Goal: Use online tool/utility: Use online tool/utility

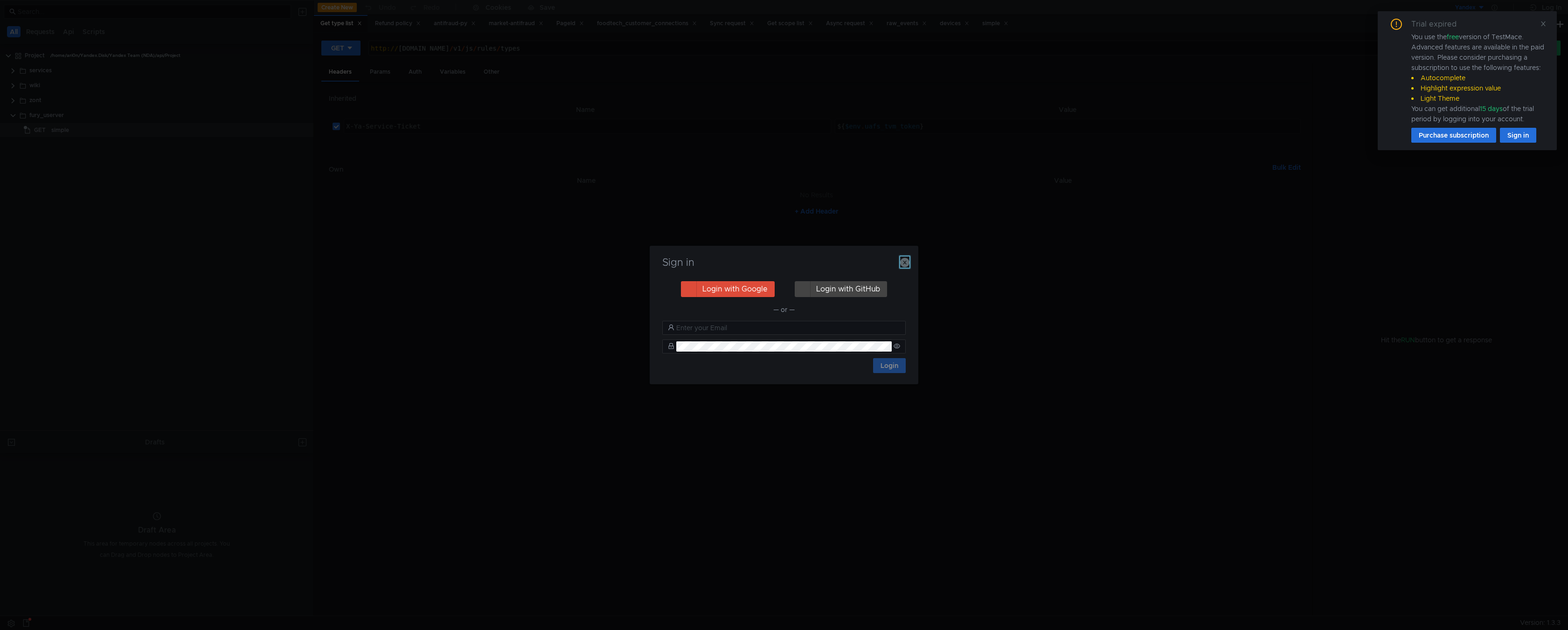
click at [907, 264] on icon "button" at bounding box center [905, 263] width 9 height 9
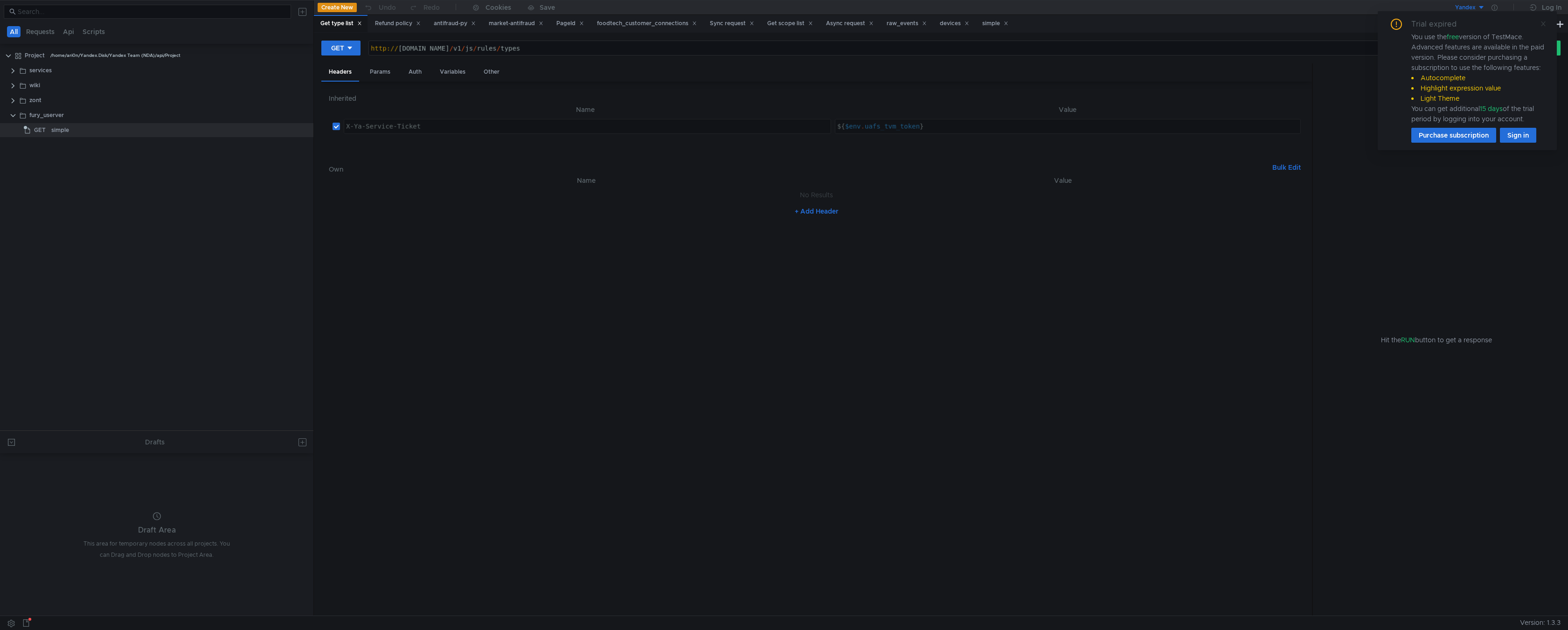
click at [1542, 26] on icon at bounding box center [1543, 23] width 6 height 6
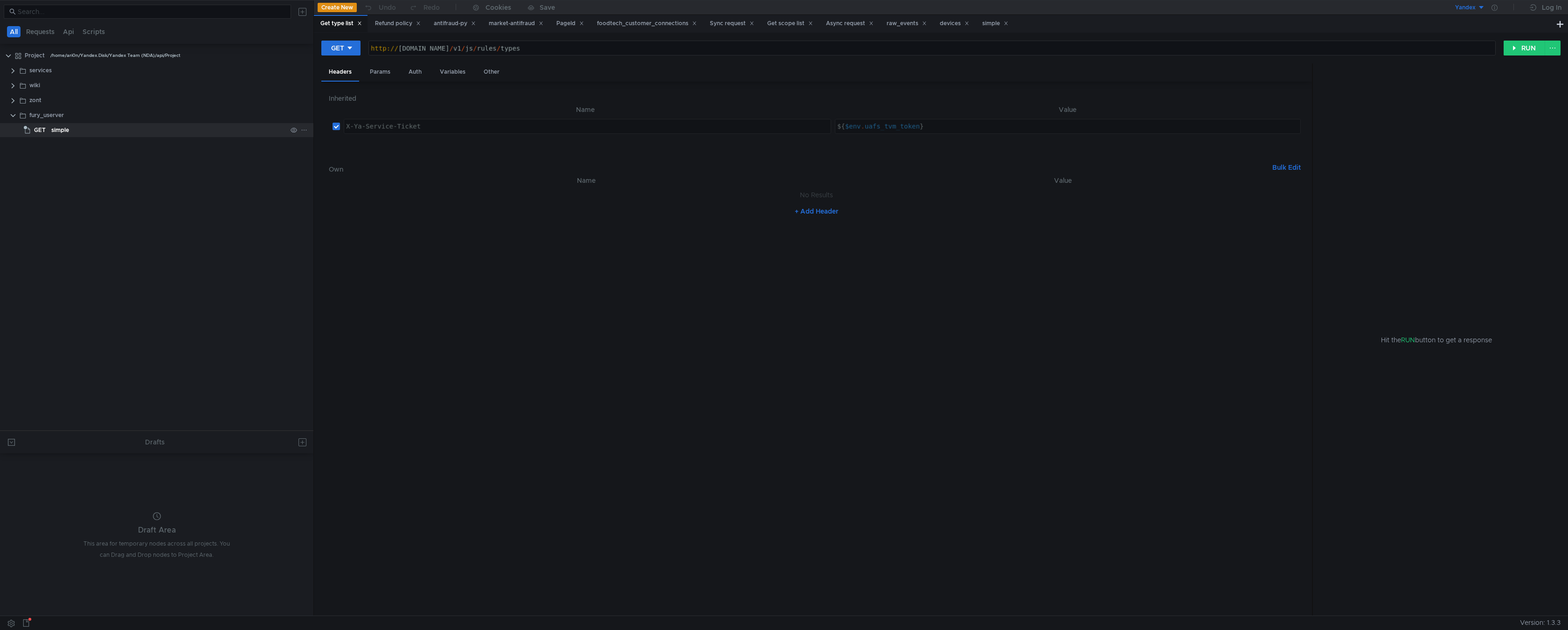
click at [40, 132] on span "GET" at bounding box center [40, 130] width 12 height 14
click at [505, 49] on div "[DOMAIN_NAME]:8080 / test" at bounding box center [932, 55] width 1126 height 22
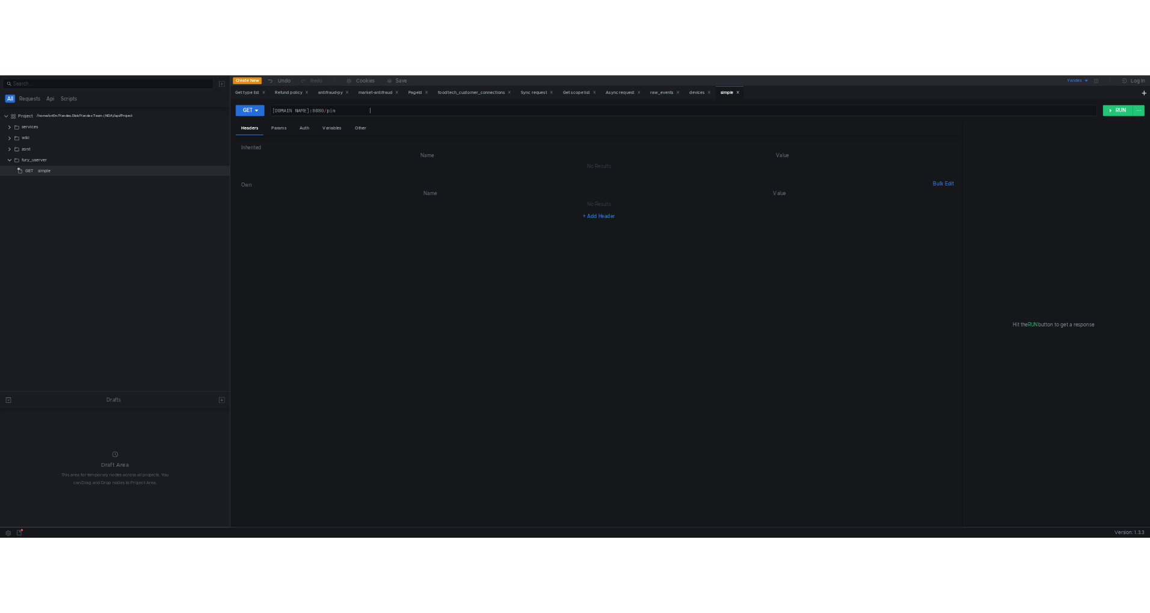
scroll to position [0, 12]
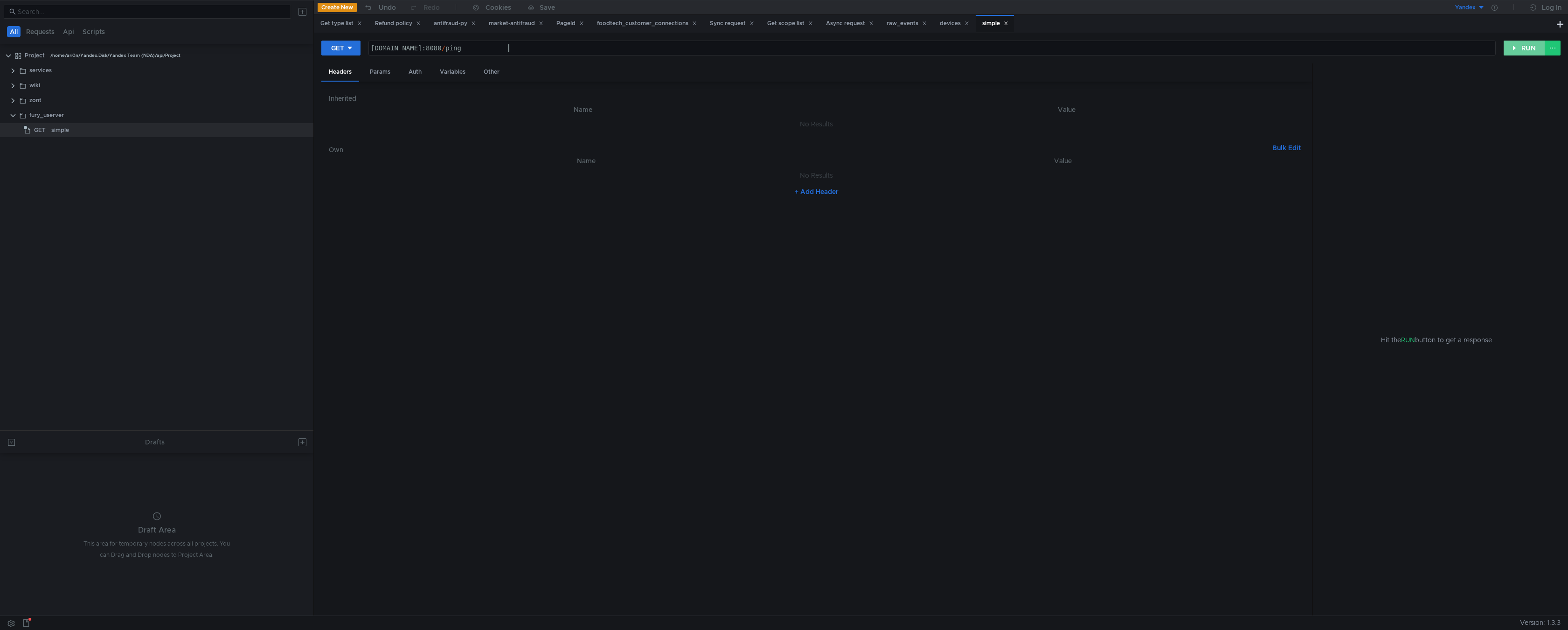
type textarea "[DOMAIN_NAME]:8080/ping"
click at [1523, 50] on button "RUN" at bounding box center [1525, 47] width 42 height 15
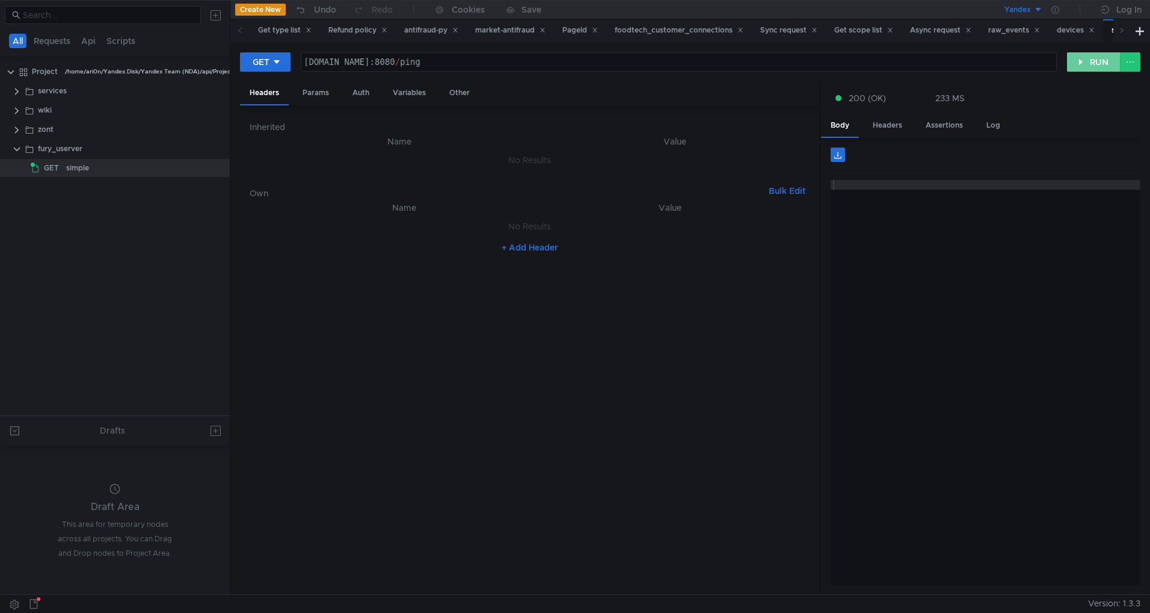
click at [1091, 68] on button "RUN" at bounding box center [1094, 61] width 54 height 19
click at [1093, 59] on button "RUN" at bounding box center [1094, 61] width 54 height 19
click at [1086, 60] on button "RUN" at bounding box center [1094, 61] width 54 height 19
click at [1085, 60] on button "RUN" at bounding box center [1094, 61] width 54 height 19
